Goal: Task Accomplishment & Management: Manage account settings

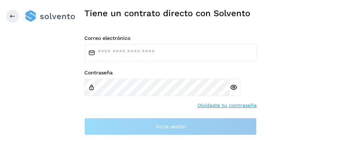
drag, startPoint x: 54, startPoint y: 48, endPoint x: 56, endPoint y: 59, distance: 11.3
click at [84, 59] on div "2 /2 Tiene un contrato directo con [PERSON_NAME] Accede a tu cuenta Correo elec…" at bounding box center [170, 71] width 172 height 159
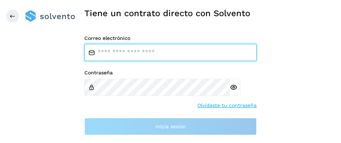
click at [84, 61] on input "email" at bounding box center [170, 52] width 172 height 17
type input "**********"
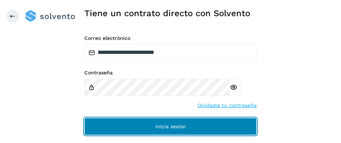
click at [84, 135] on button "Inicia sesión" at bounding box center [170, 126] width 172 height 17
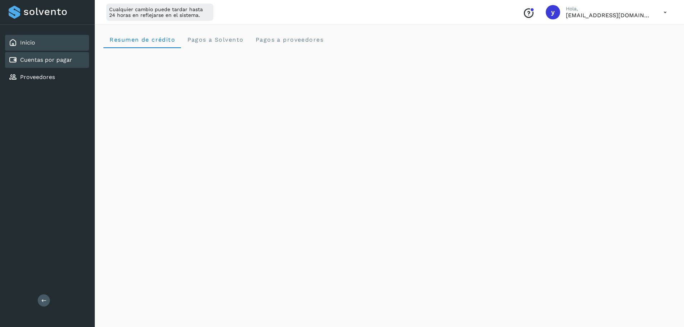
click at [38, 55] on div "Cuentas por pagar" at bounding box center [47, 60] width 84 height 16
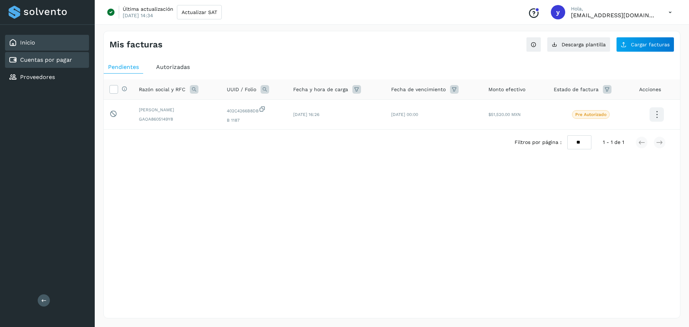
click at [36, 38] on div "Inicio" at bounding box center [47, 43] width 84 height 16
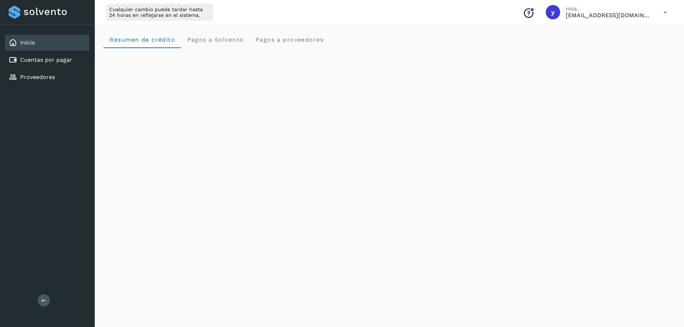
click at [341, 15] on icon at bounding box center [664, 12] width 15 height 15
click at [341, 51] on div "Cerrar sesión" at bounding box center [628, 46] width 85 height 14
